Goal: Task Accomplishment & Management: Complete application form

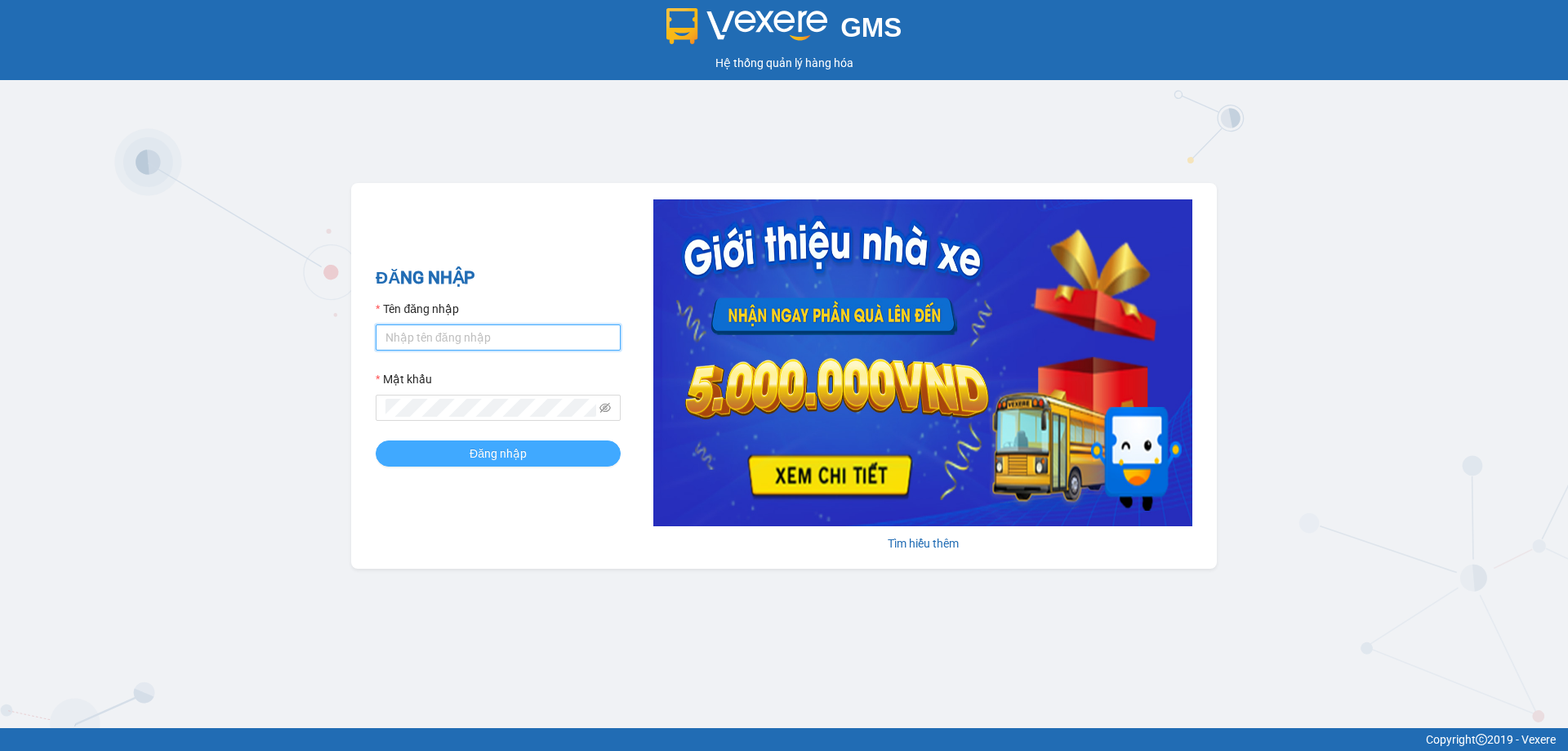
type input "trannc.tuanhung"
drag, startPoint x: 417, startPoint y: 451, endPoint x: 415, endPoint y: 461, distance: 10.2
click at [418, 451] on button "Đăng nhập" at bounding box center [497, 453] width 245 height 26
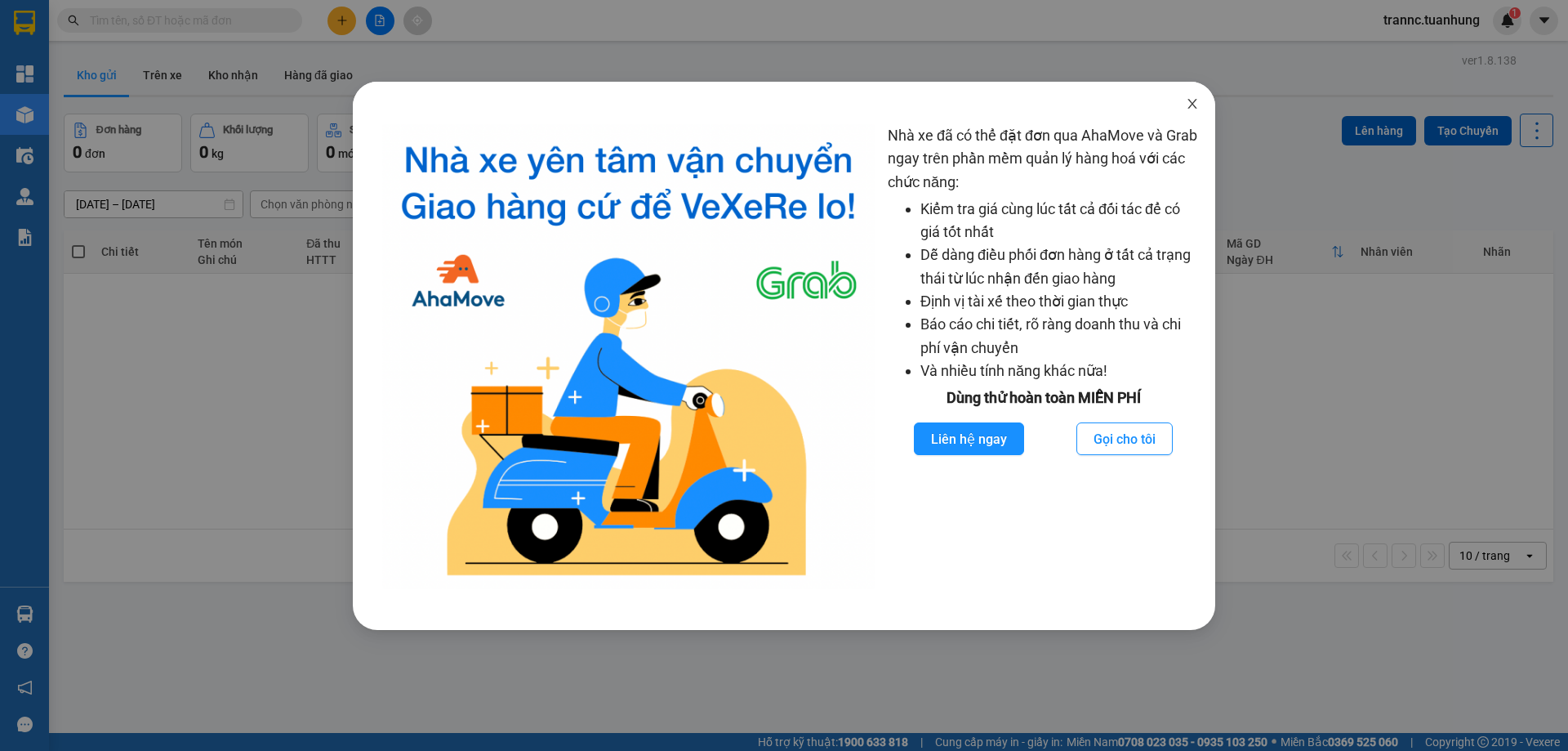
click at [1191, 108] on icon "close" at bounding box center [1193, 104] width 13 height 13
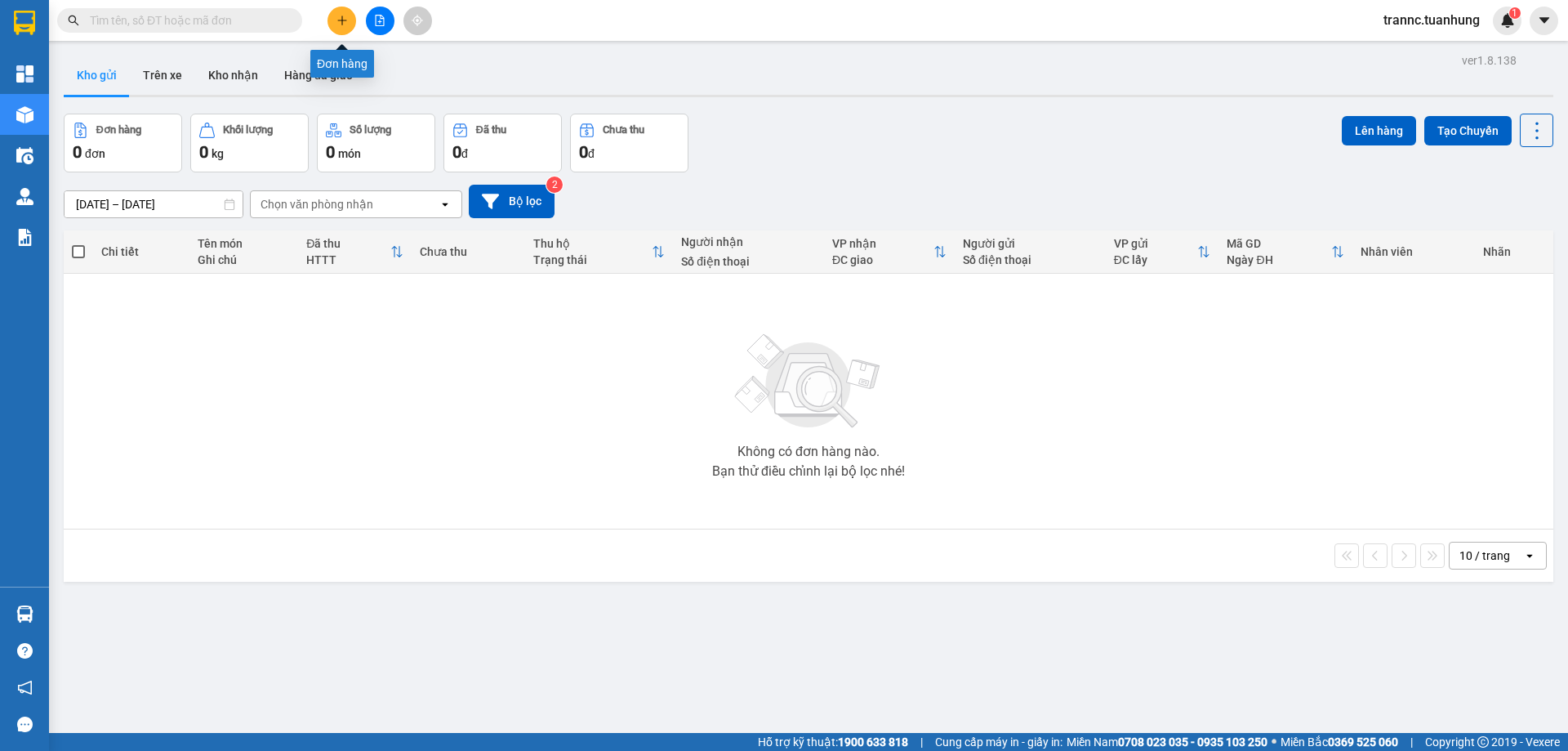
click at [337, 19] on icon "plus" at bounding box center [343, 21] width 12 height 12
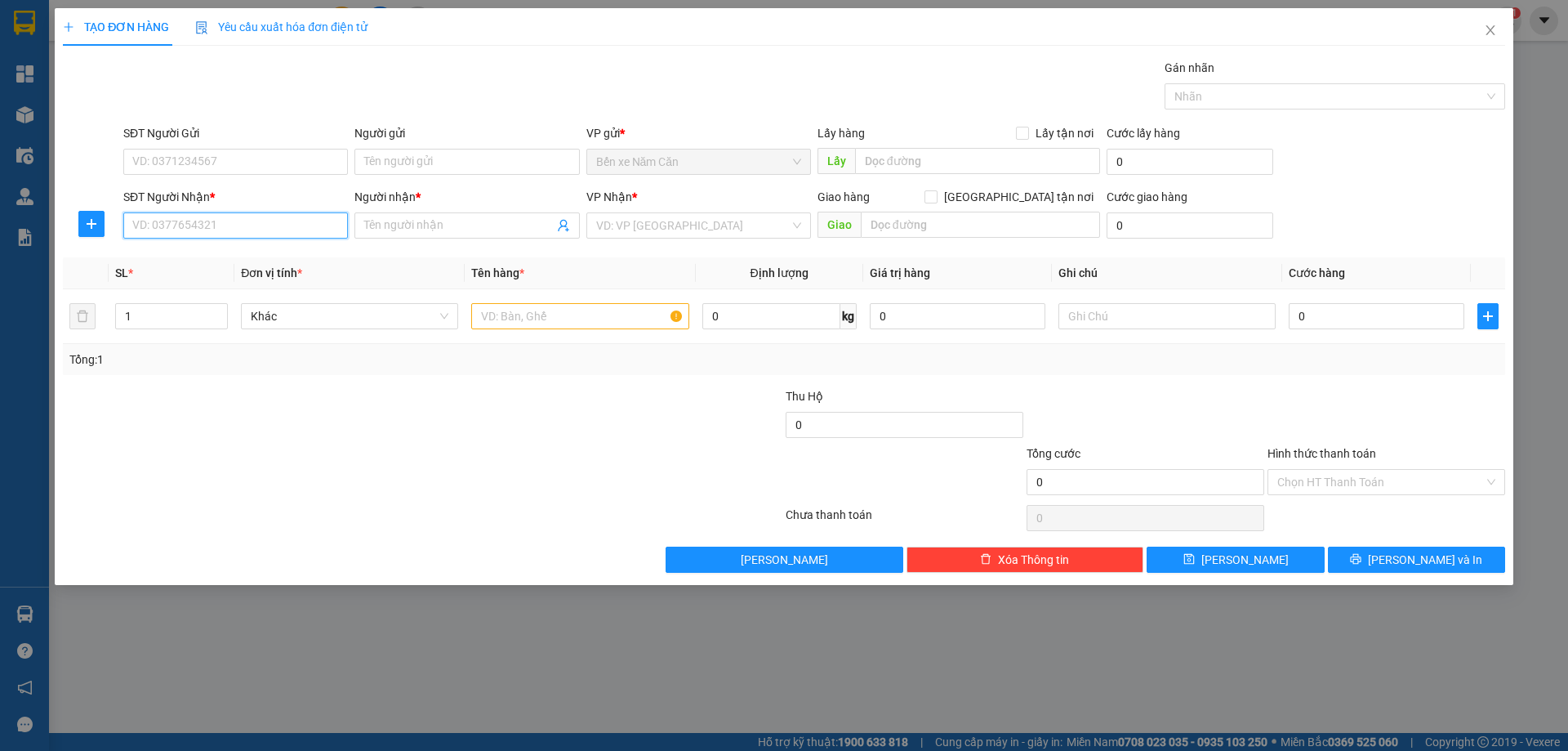
click at [195, 232] on input "SĐT Người Nhận *" at bounding box center [236, 225] width 225 height 26
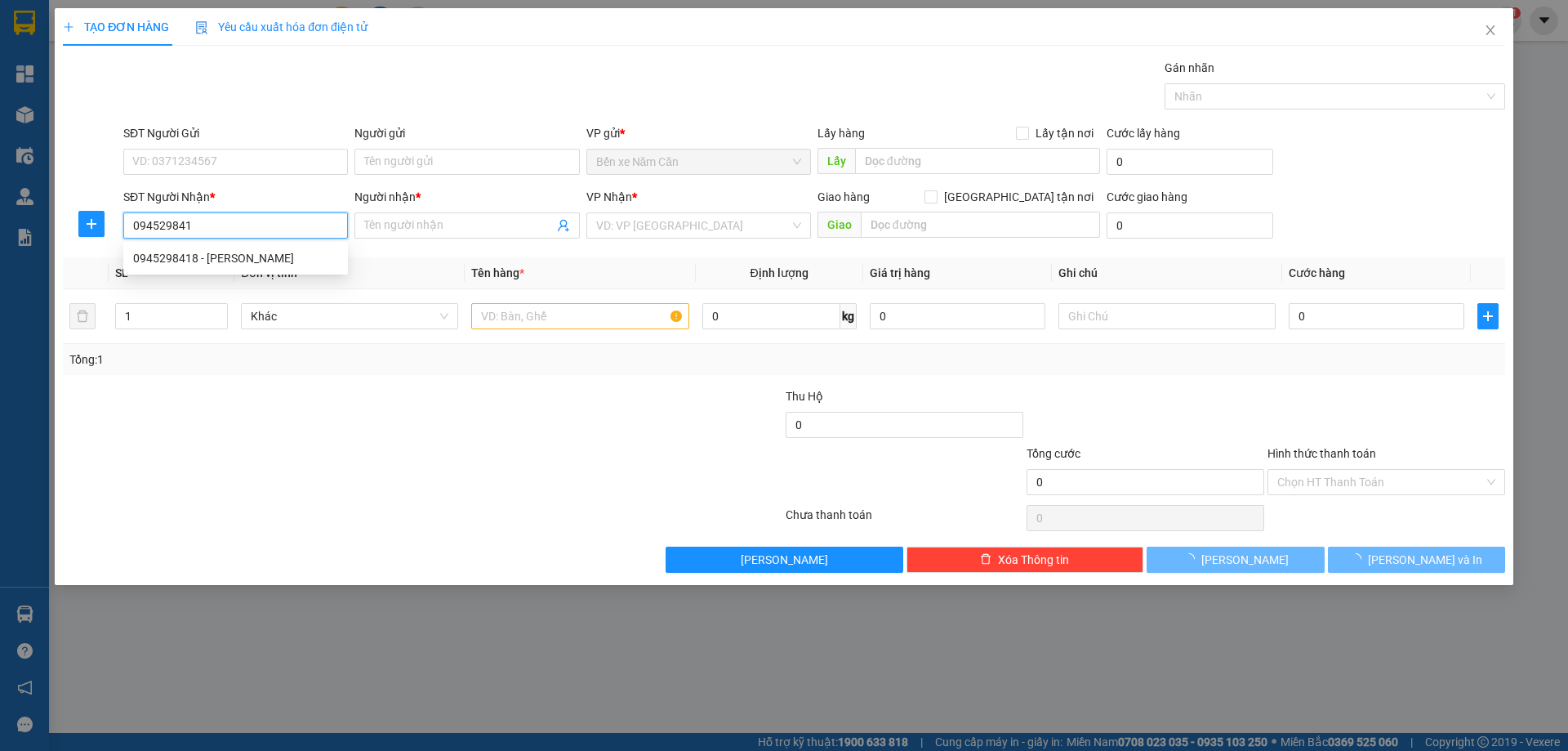
type input "0945298418"
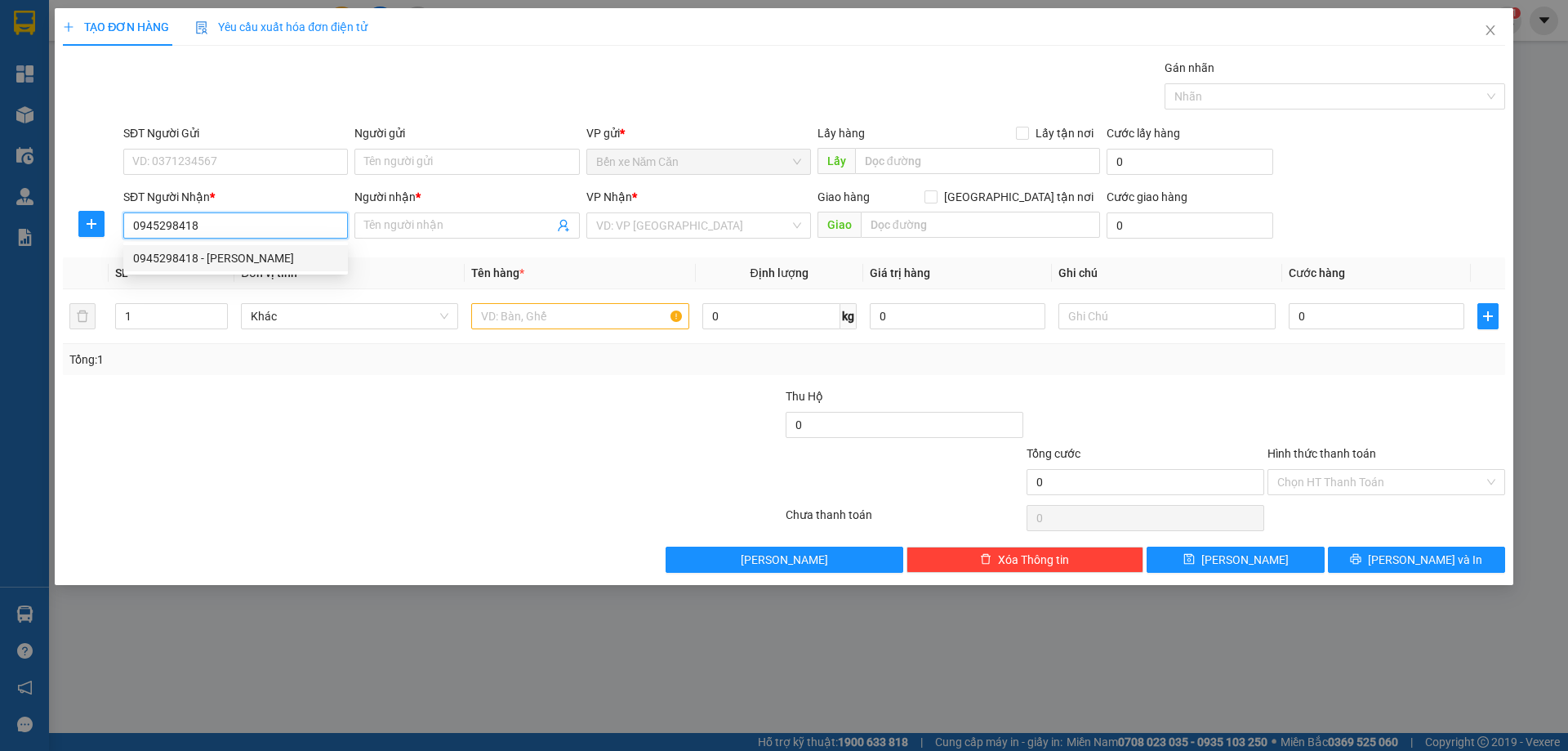
click at [250, 250] on div "0945298418 - [PERSON_NAME]" at bounding box center [235, 258] width 205 height 18
type input "THANH"
type input "0945298418"
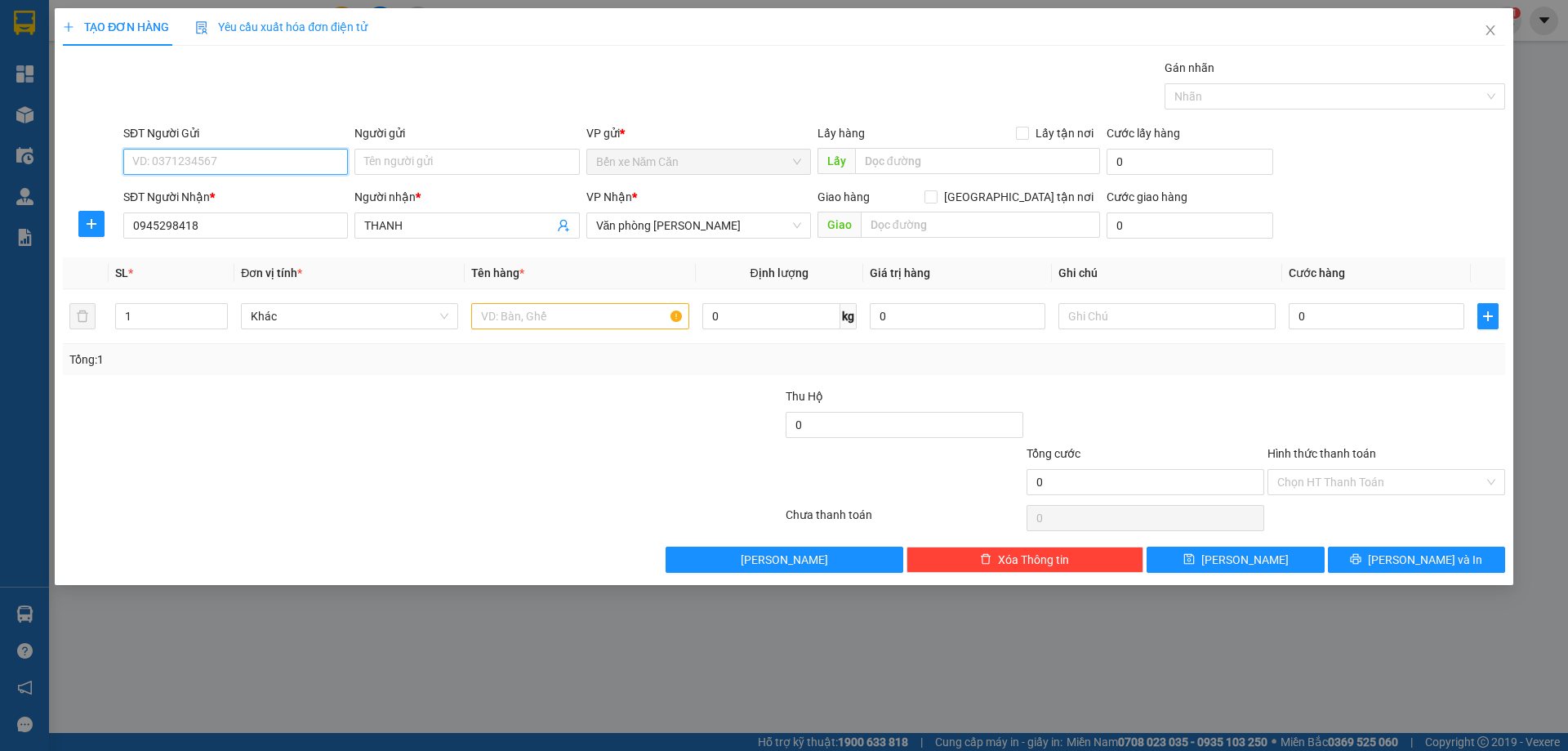
click at [250, 160] on input "SĐT Người Gửi" at bounding box center [236, 161] width 225 height 26
type input "0569355370"
click at [311, 191] on div "0569355370 - [PERSON_NAME]" at bounding box center [235, 194] width 205 height 18
type input "[PERSON_NAME]"
type input "0569355370"
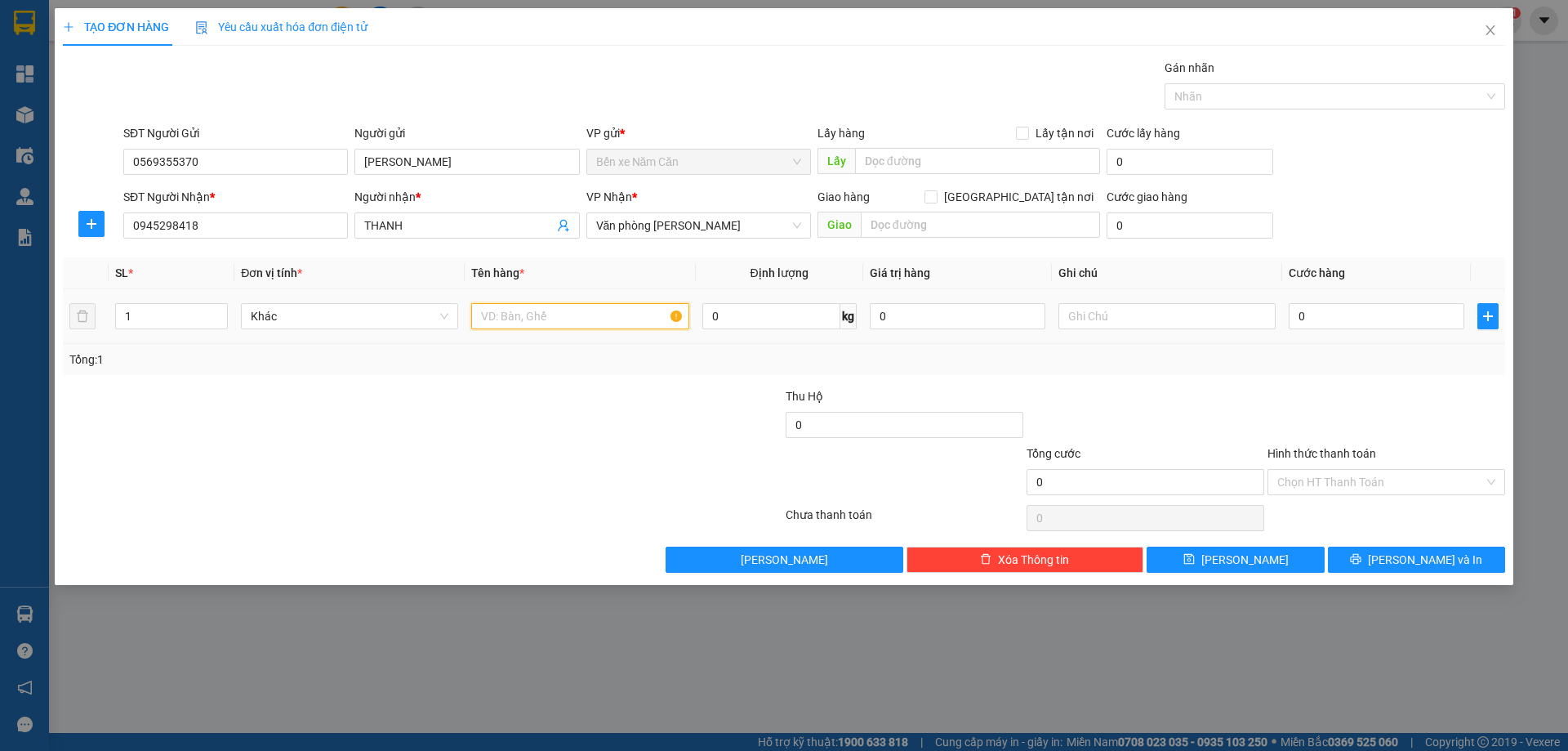
click at [531, 321] on input "text" at bounding box center [580, 315] width 217 height 26
type input "1 THÙNG"
click at [1312, 316] on input "0" at bounding box center [1377, 315] width 176 height 26
type input "3"
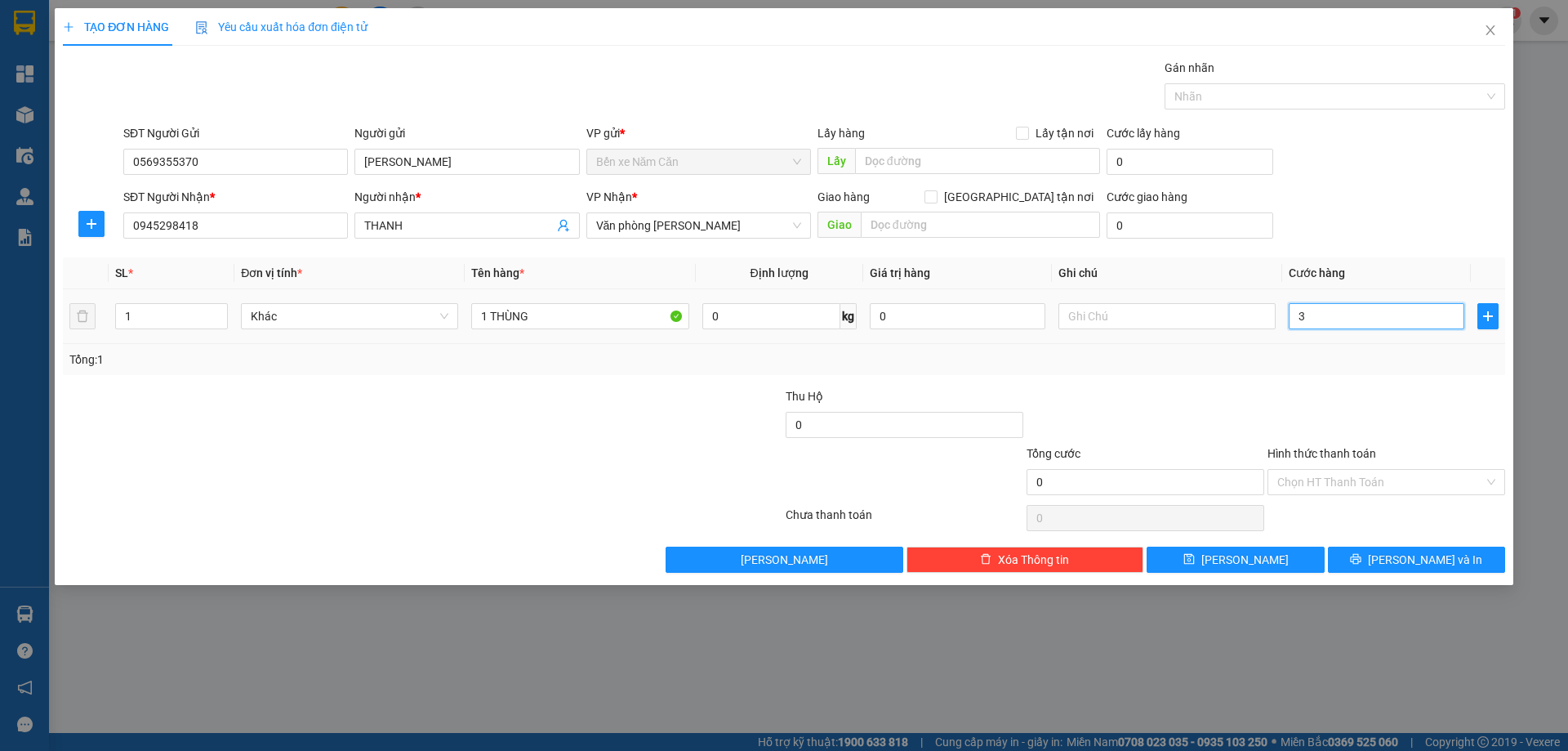
type input "3"
type input "30"
type input "30.000"
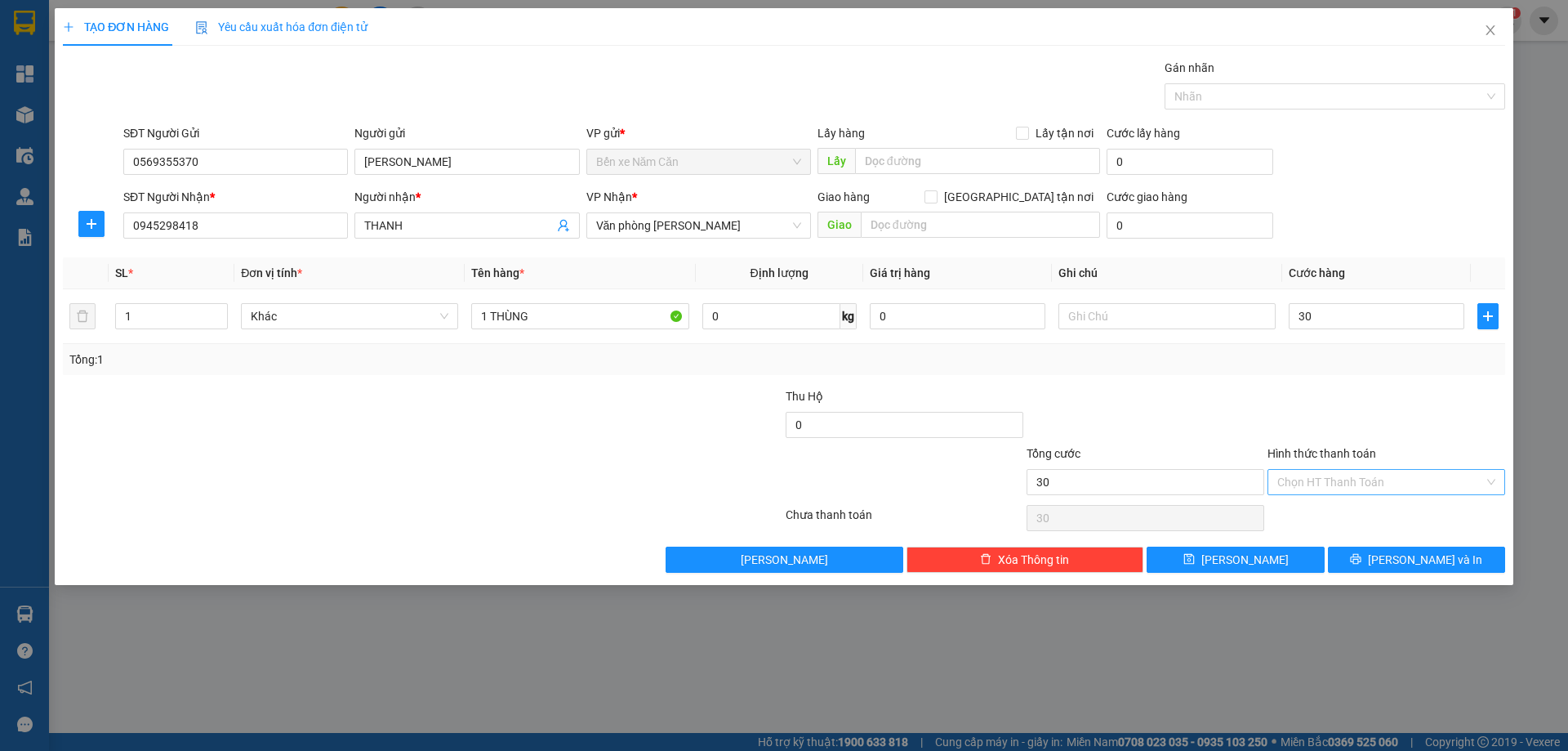
type input "30.000"
click at [1353, 473] on input "Hình thức thanh toán" at bounding box center [1380, 482] width 206 height 24
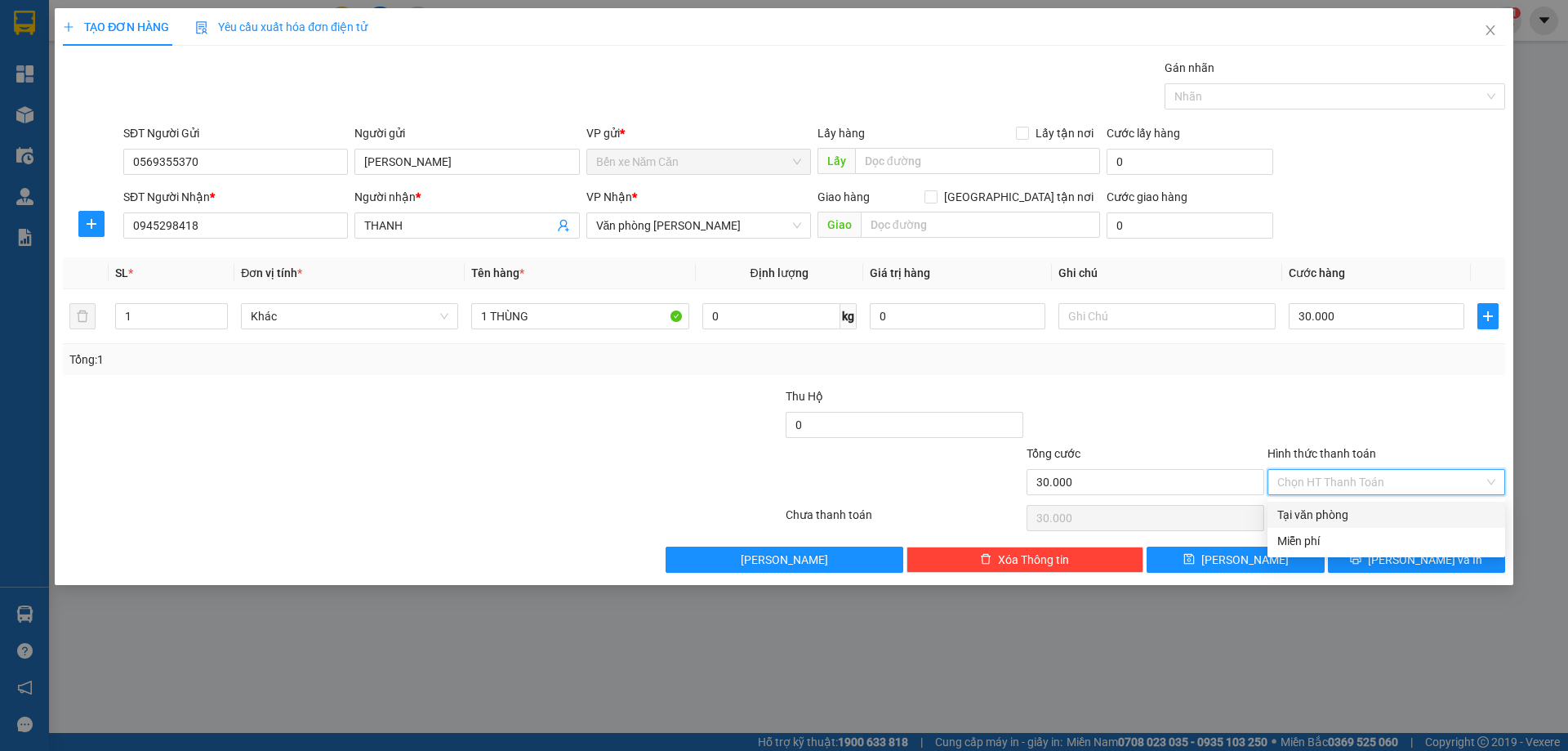
click at [1351, 507] on div "Tại văn phòng" at bounding box center [1386, 514] width 218 height 18
type input "0"
click at [1377, 560] on button "[PERSON_NAME] và In" at bounding box center [1417, 559] width 177 height 26
